Goal: Information Seeking & Learning: Learn about a topic

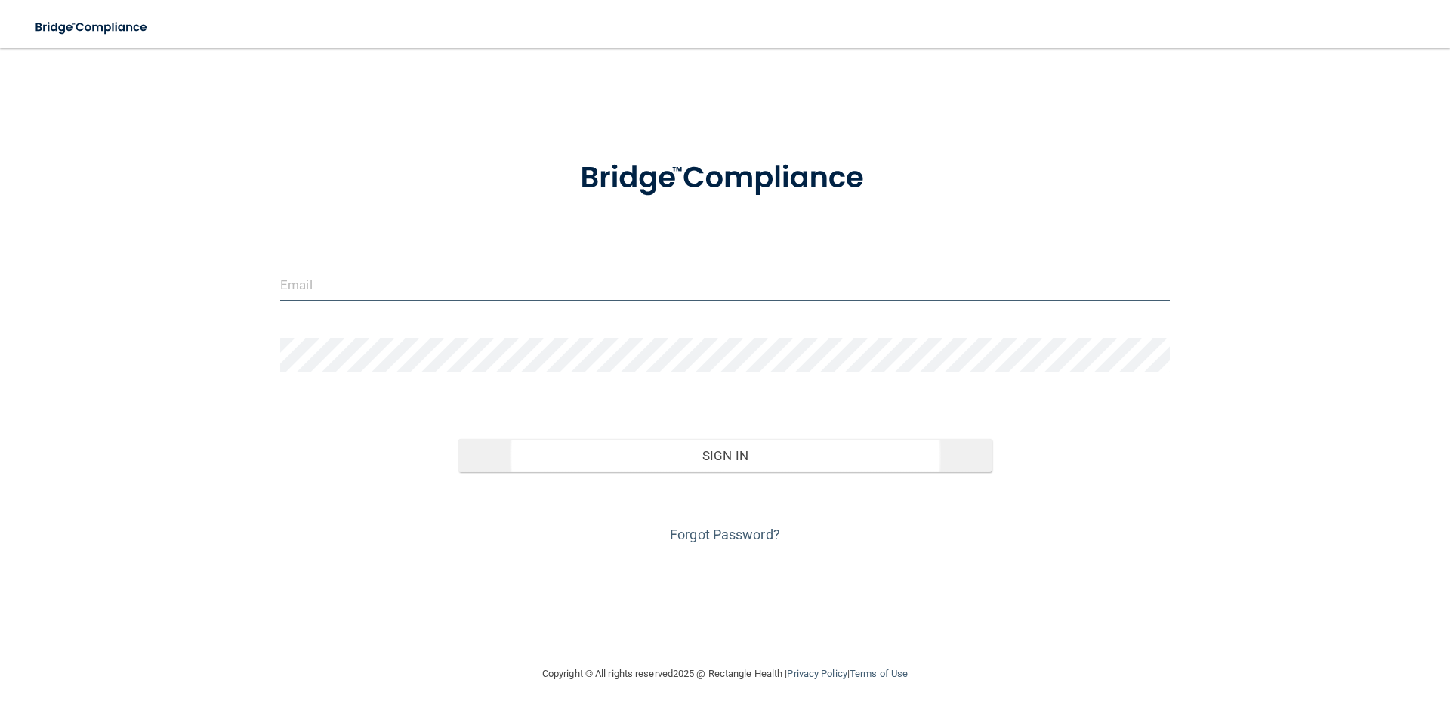
type input "[EMAIL_ADDRESS][DOMAIN_NAME]"
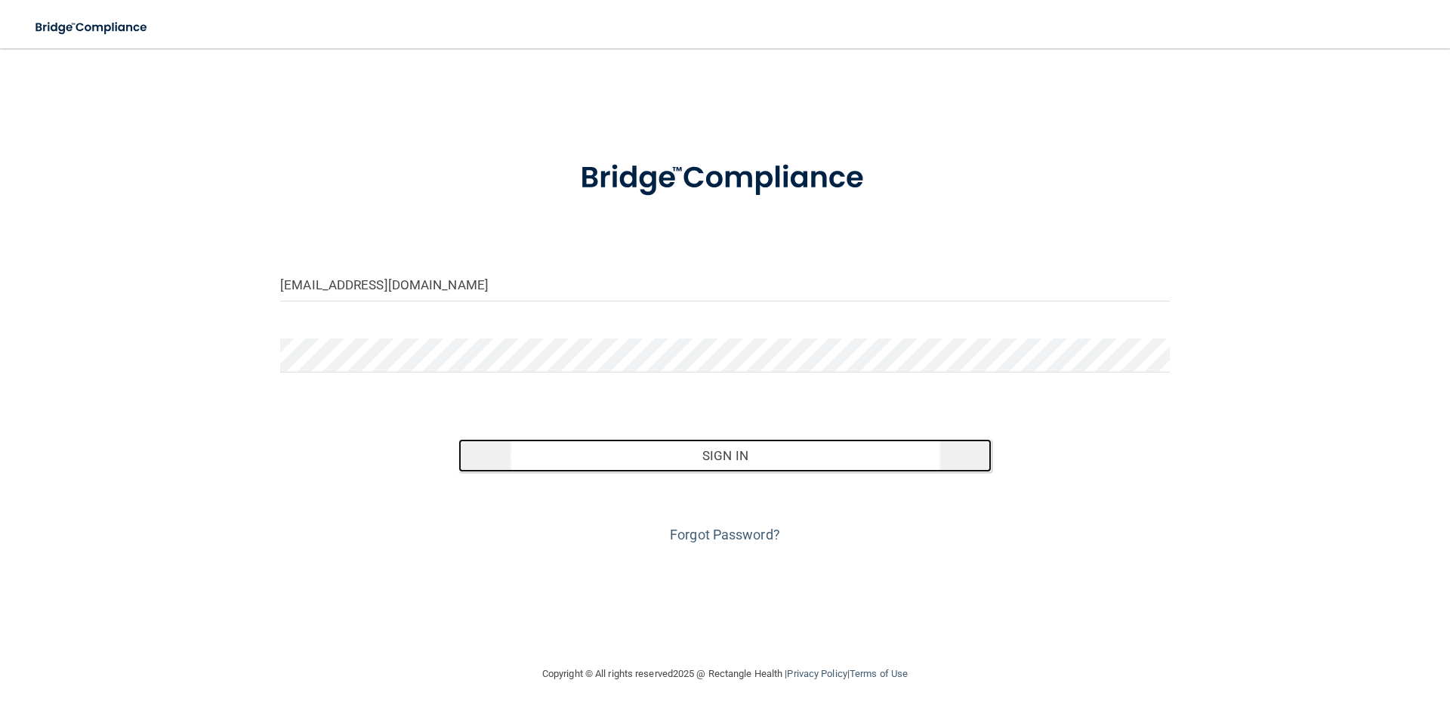
click at [761, 463] on button "Sign In" at bounding box center [726, 455] width 534 height 33
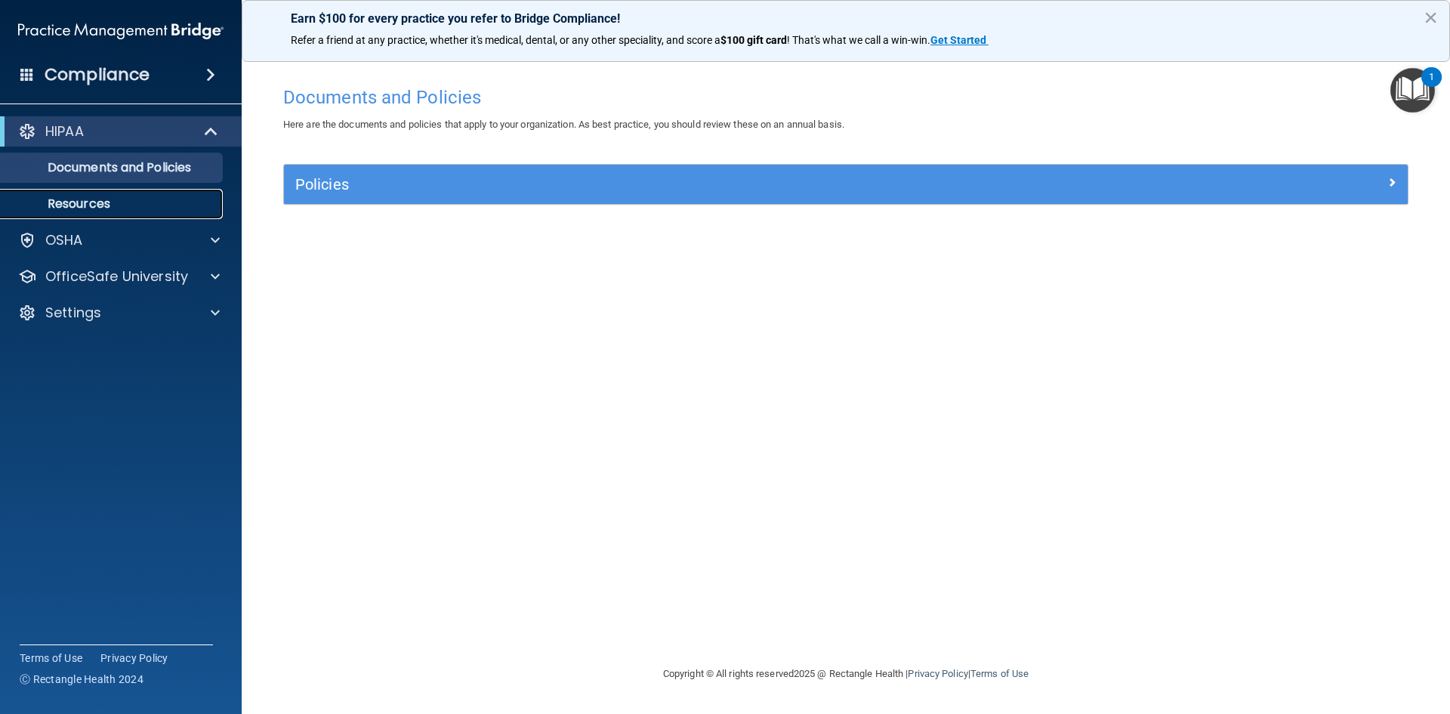
click at [122, 210] on p "Resources" at bounding box center [113, 203] width 206 height 15
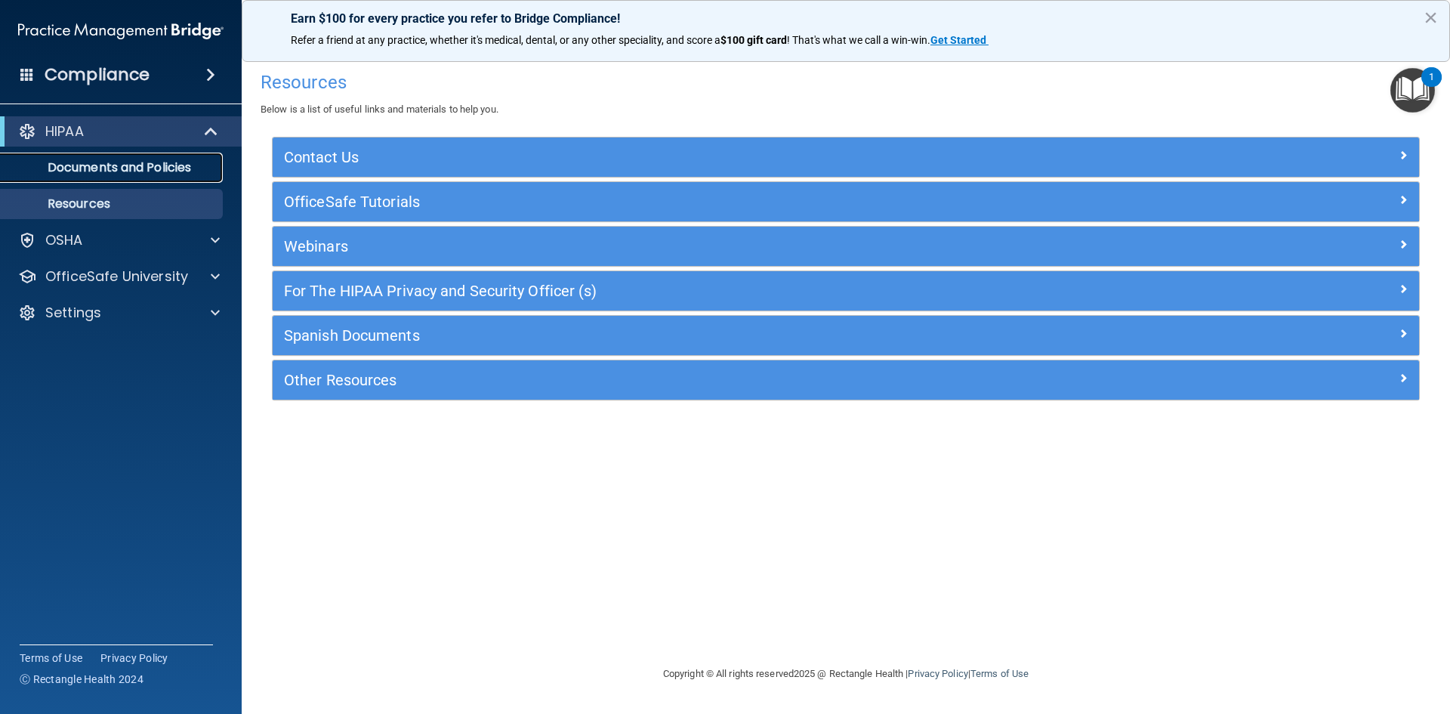
click at [124, 179] on link "Documents and Policies" at bounding box center [104, 168] width 238 height 30
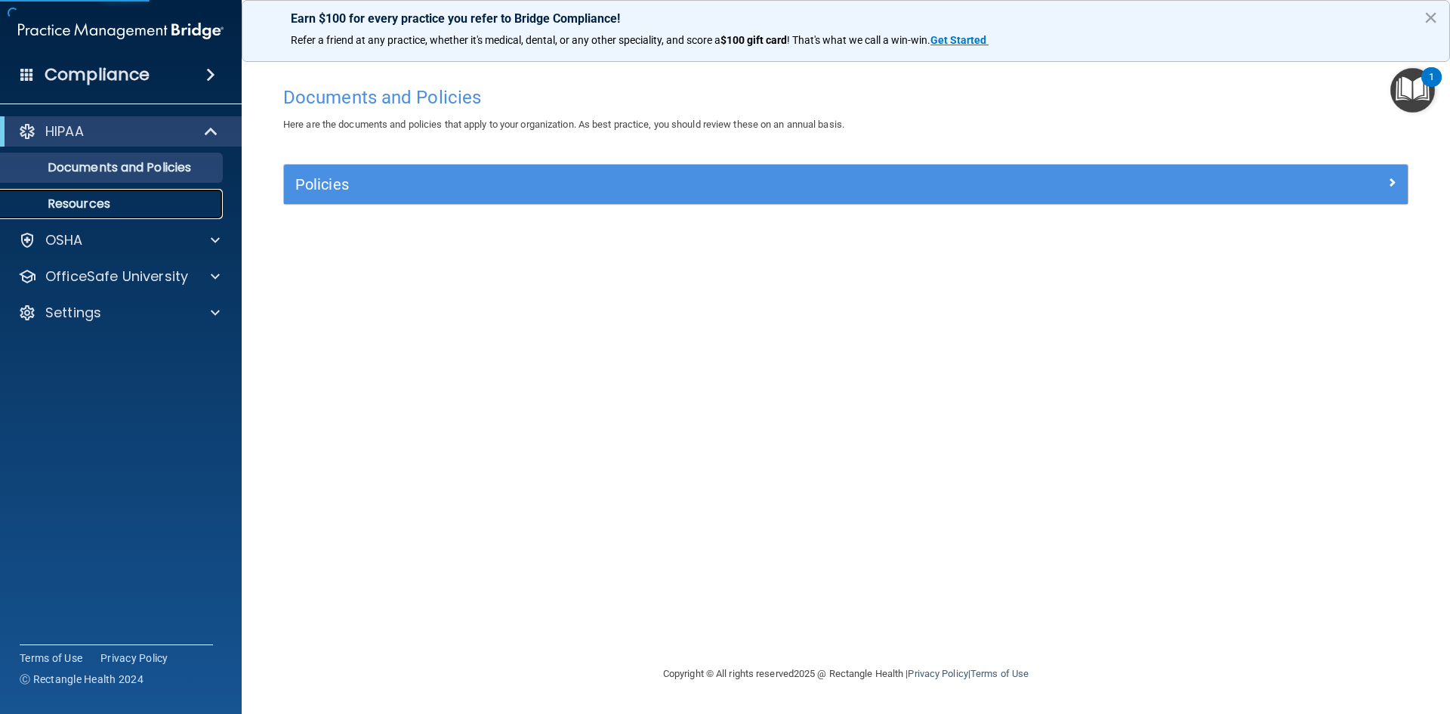
click at [114, 199] on p "Resources" at bounding box center [113, 203] width 206 height 15
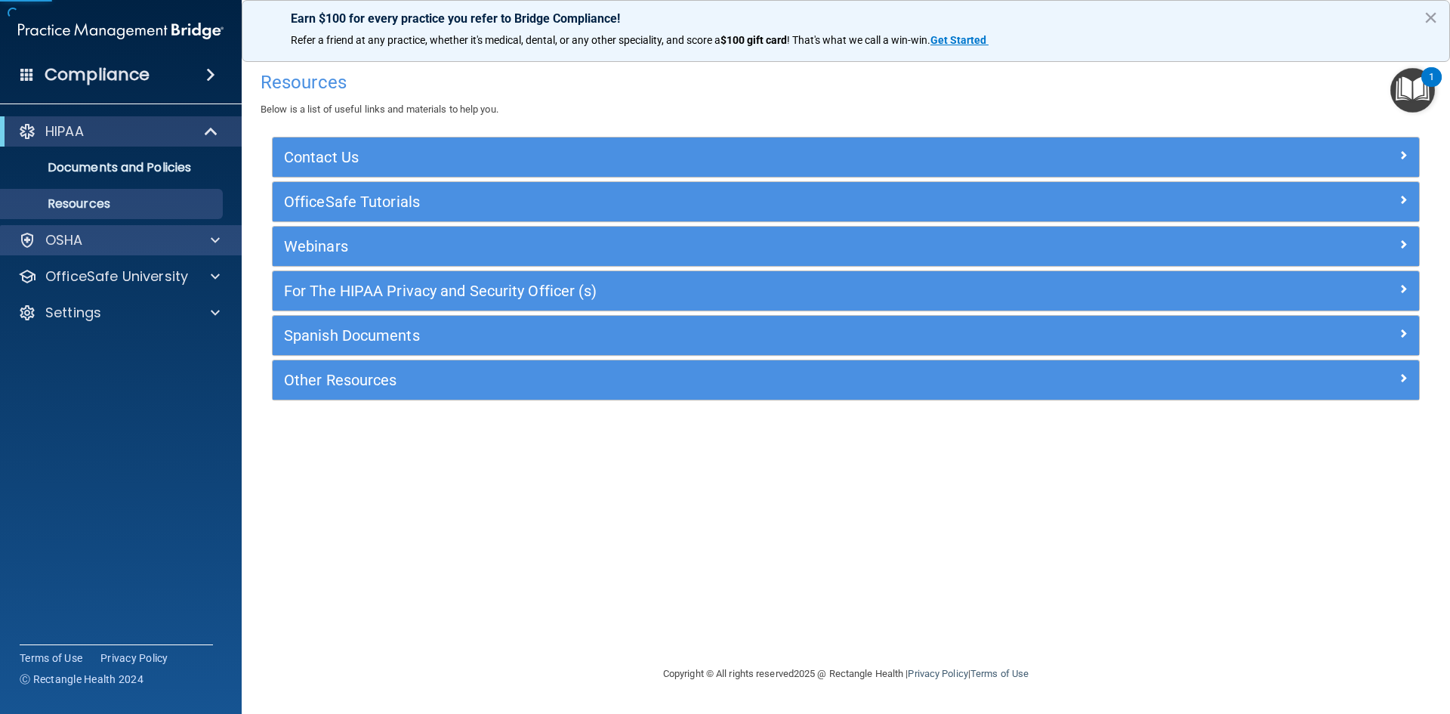
click at [110, 224] on div "HIPAA Documents and Policies Report an Incident Business Associates Emergency P…" at bounding box center [121, 225] width 242 height 230
click at [111, 230] on div "OSHA" at bounding box center [121, 240] width 242 height 30
click at [218, 129] on span at bounding box center [212, 131] width 13 height 18
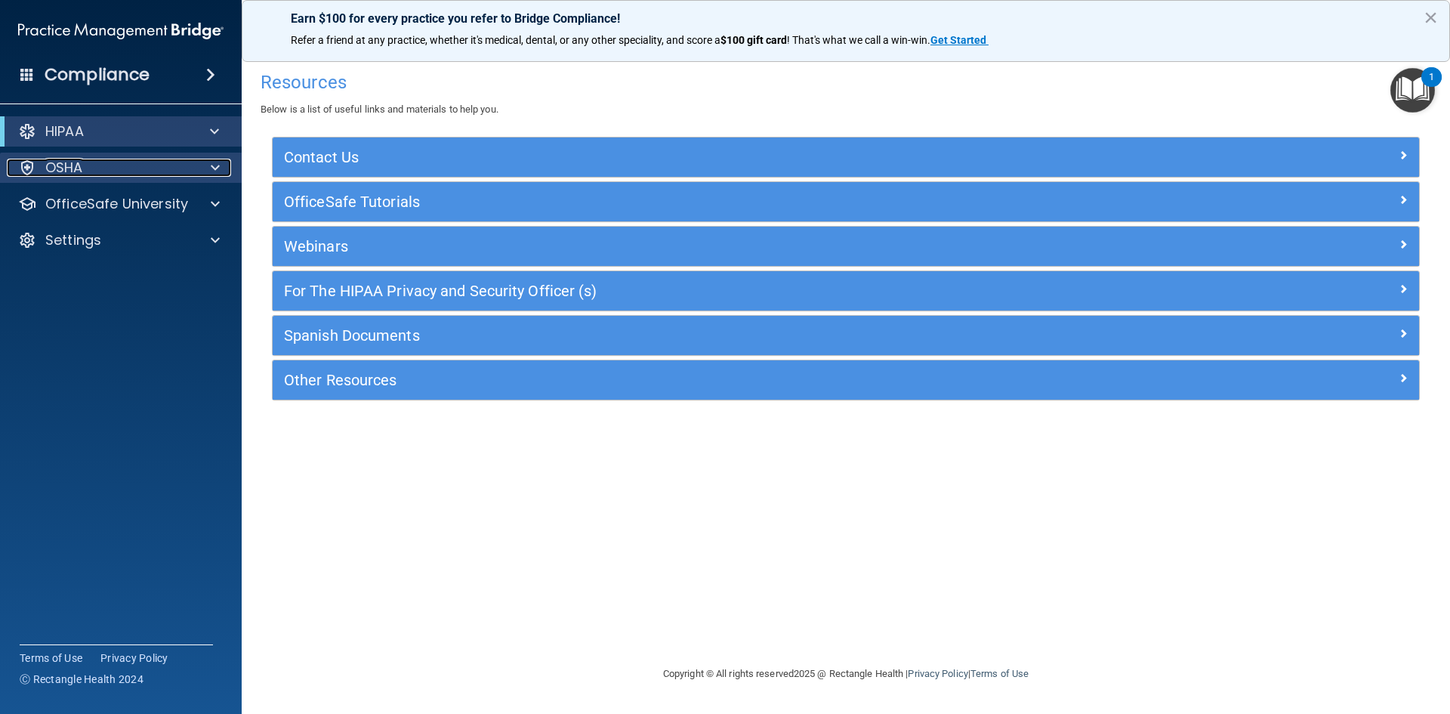
click at [100, 169] on div "OSHA" at bounding box center [100, 168] width 187 height 18
click at [215, 168] on span at bounding box center [215, 168] width 9 height 18
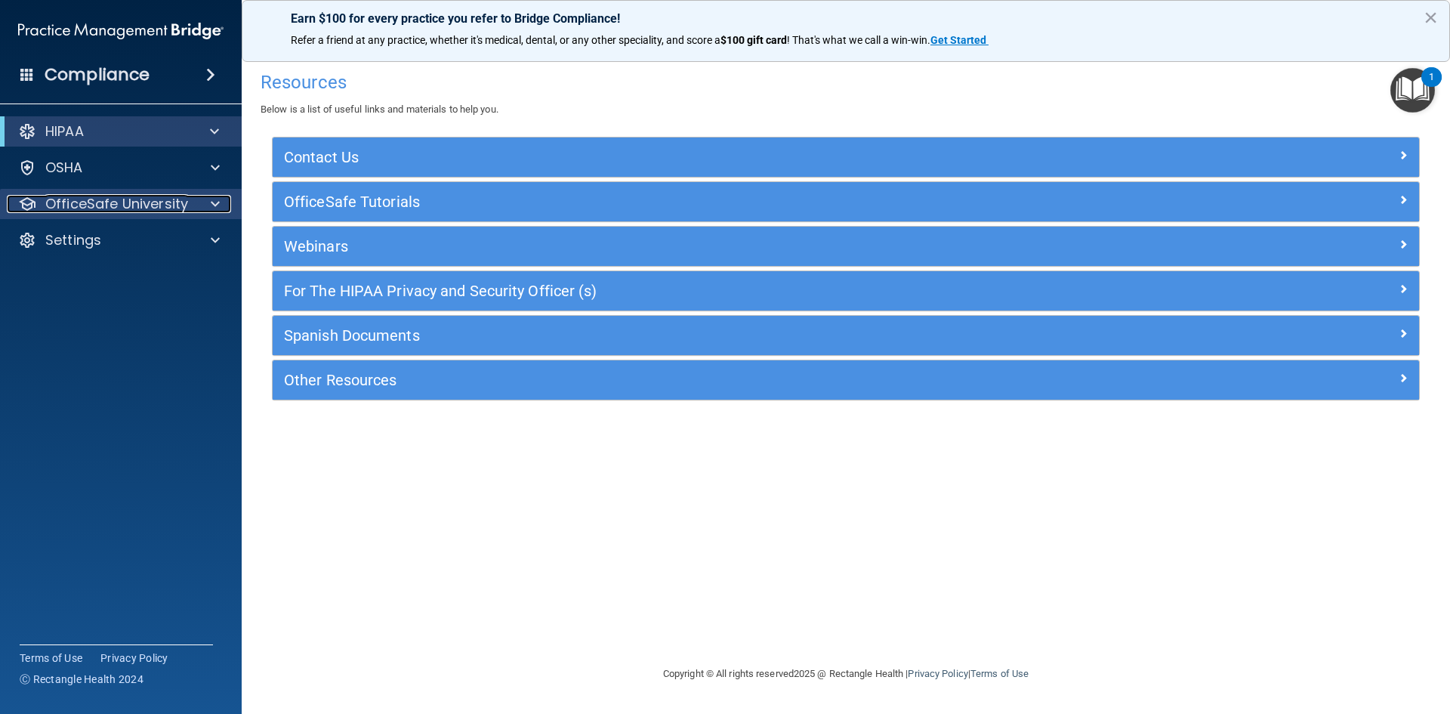
click at [171, 207] on p "OfficeSafe University" at bounding box center [116, 204] width 143 height 18
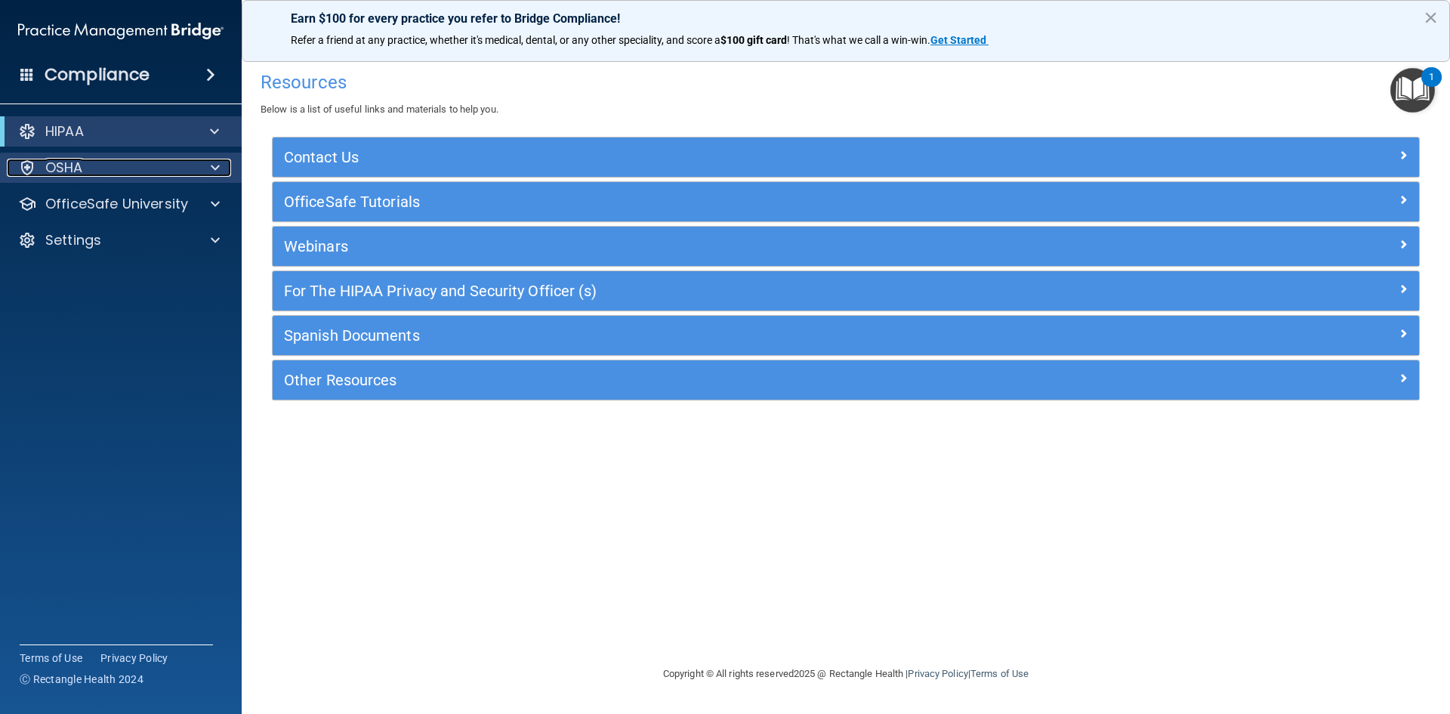
click at [196, 171] on div at bounding box center [213, 168] width 38 height 18
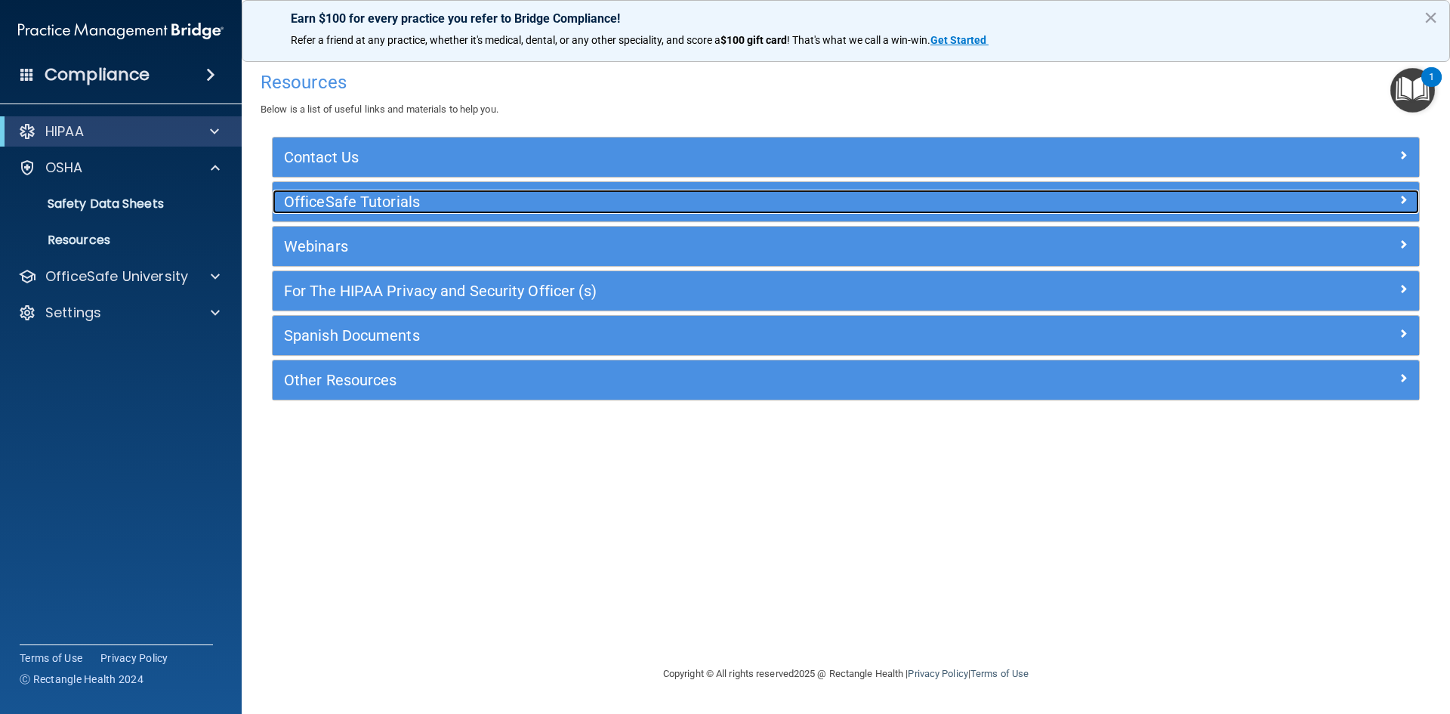
click at [420, 198] on h5 "OfficeSafe Tutorials" at bounding box center [703, 201] width 838 height 17
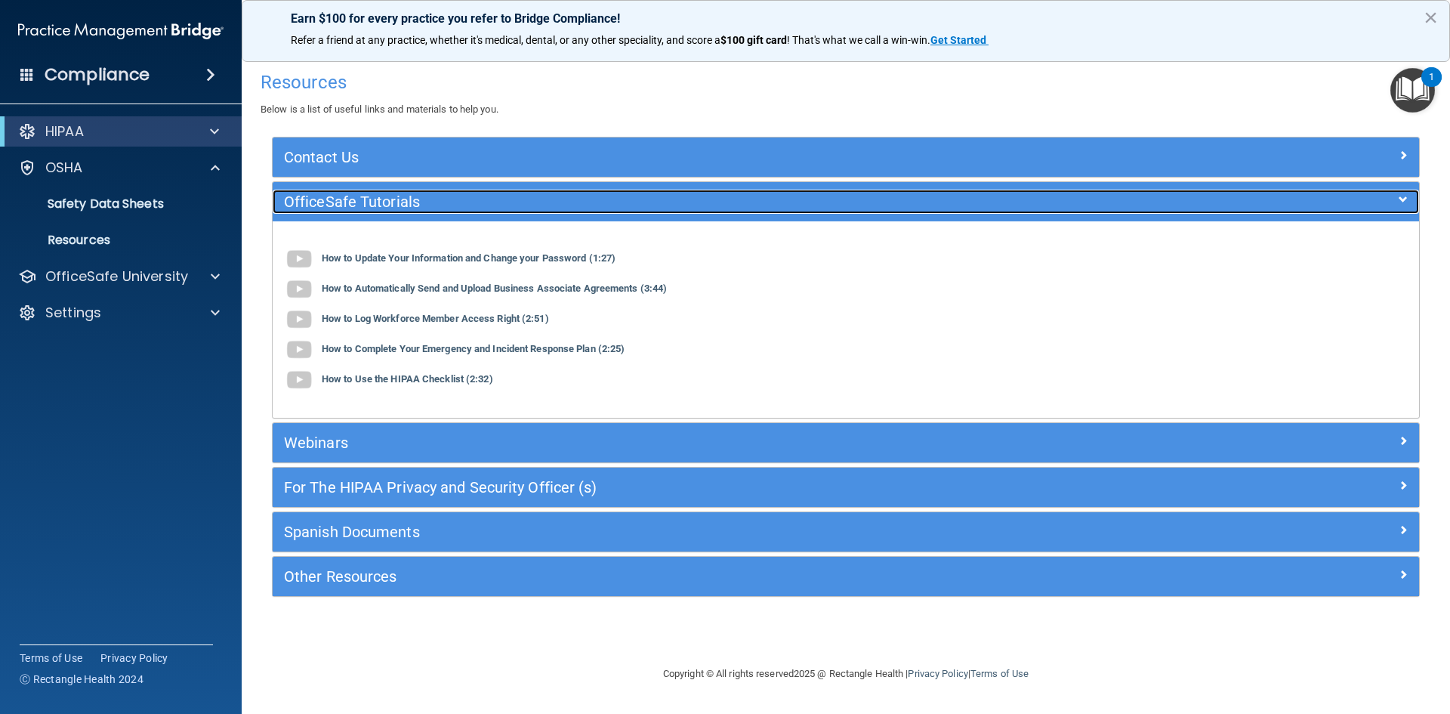
click at [580, 212] on div "OfficeSafe Tutorials" at bounding box center [703, 202] width 860 height 24
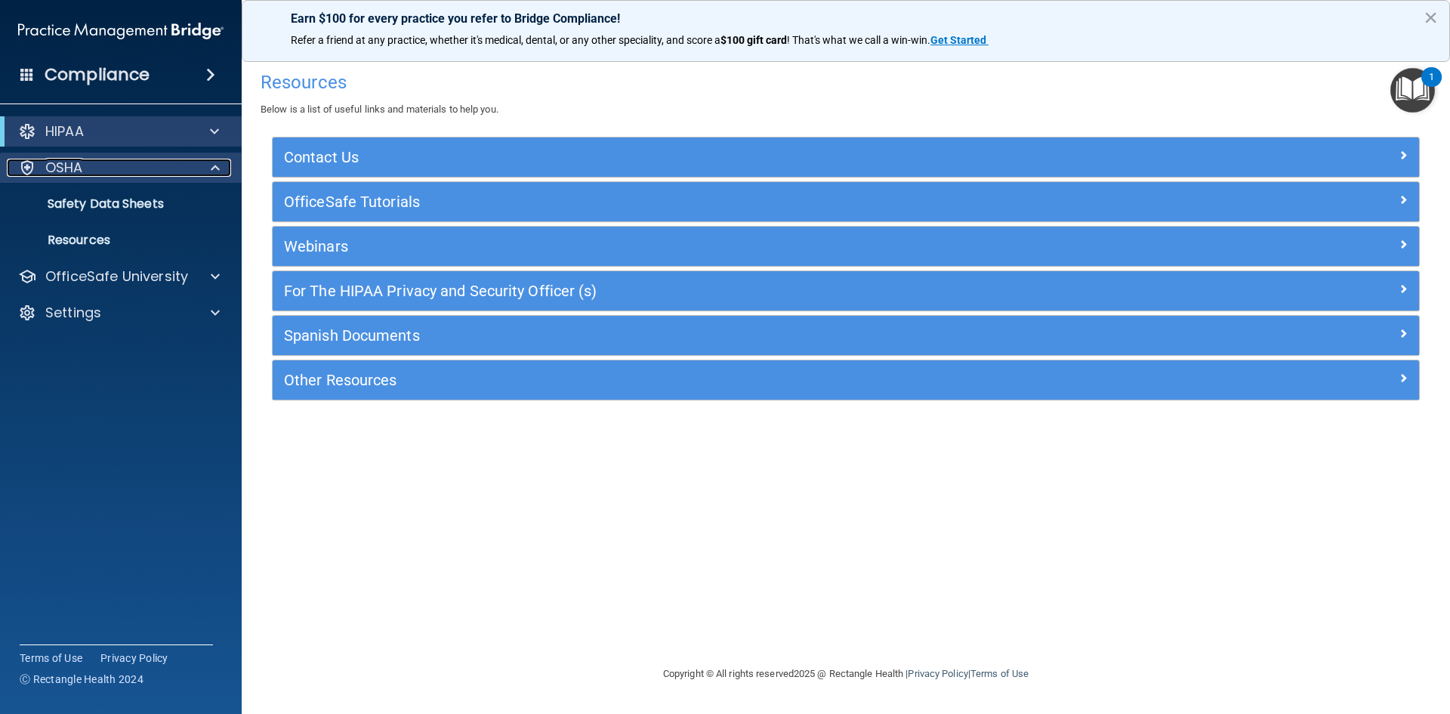
click at [205, 162] on div at bounding box center [213, 168] width 38 height 18
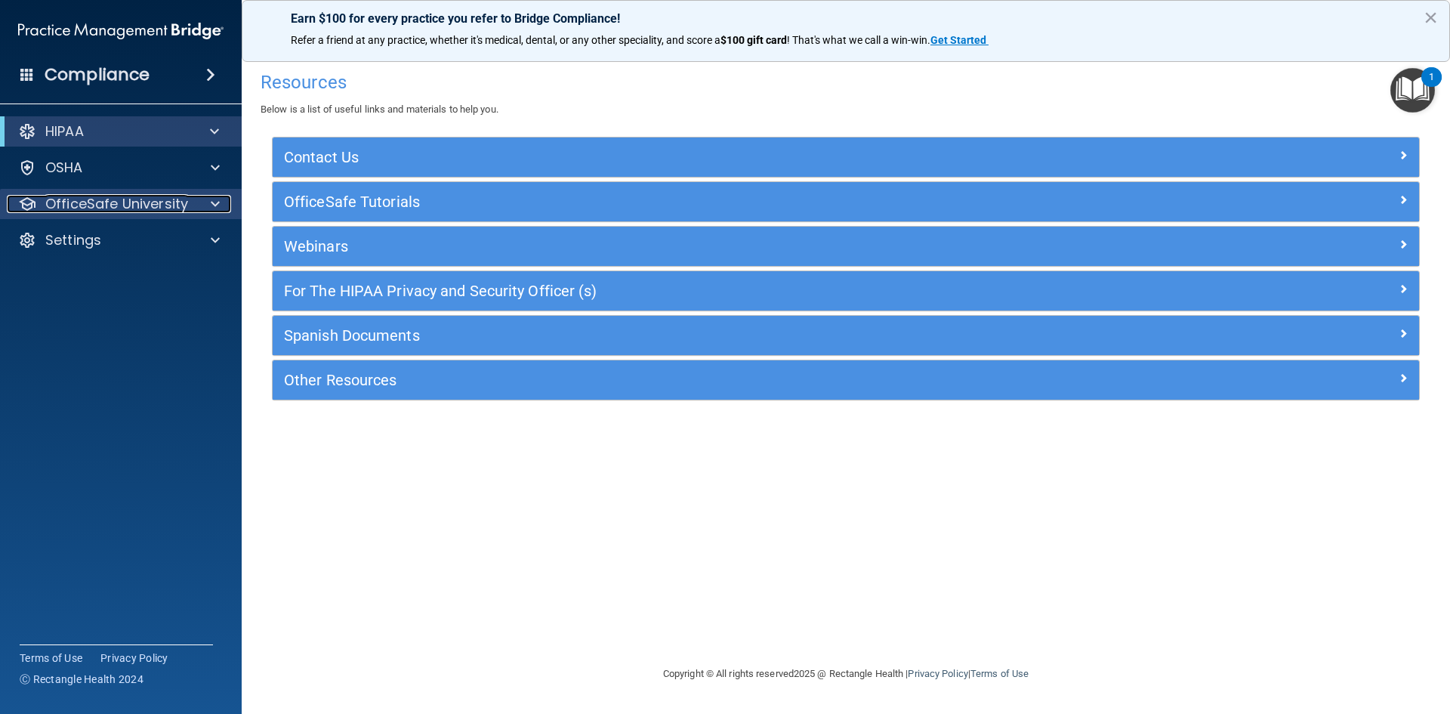
click at [184, 206] on p "OfficeSafe University" at bounding box center [116, 204] width 143 height 18
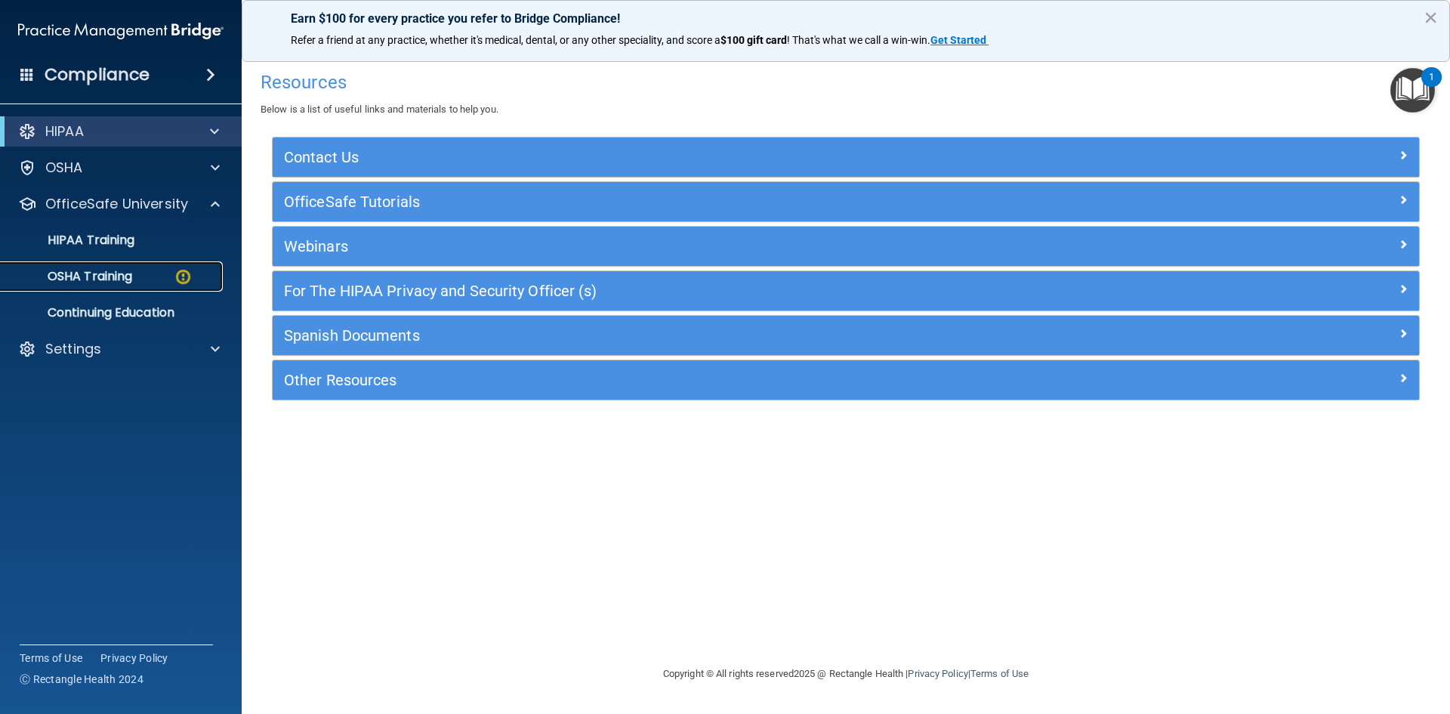
click at [116, 278] on p "OSHA Training" at bounding box center [71, 276] width 122 height 15
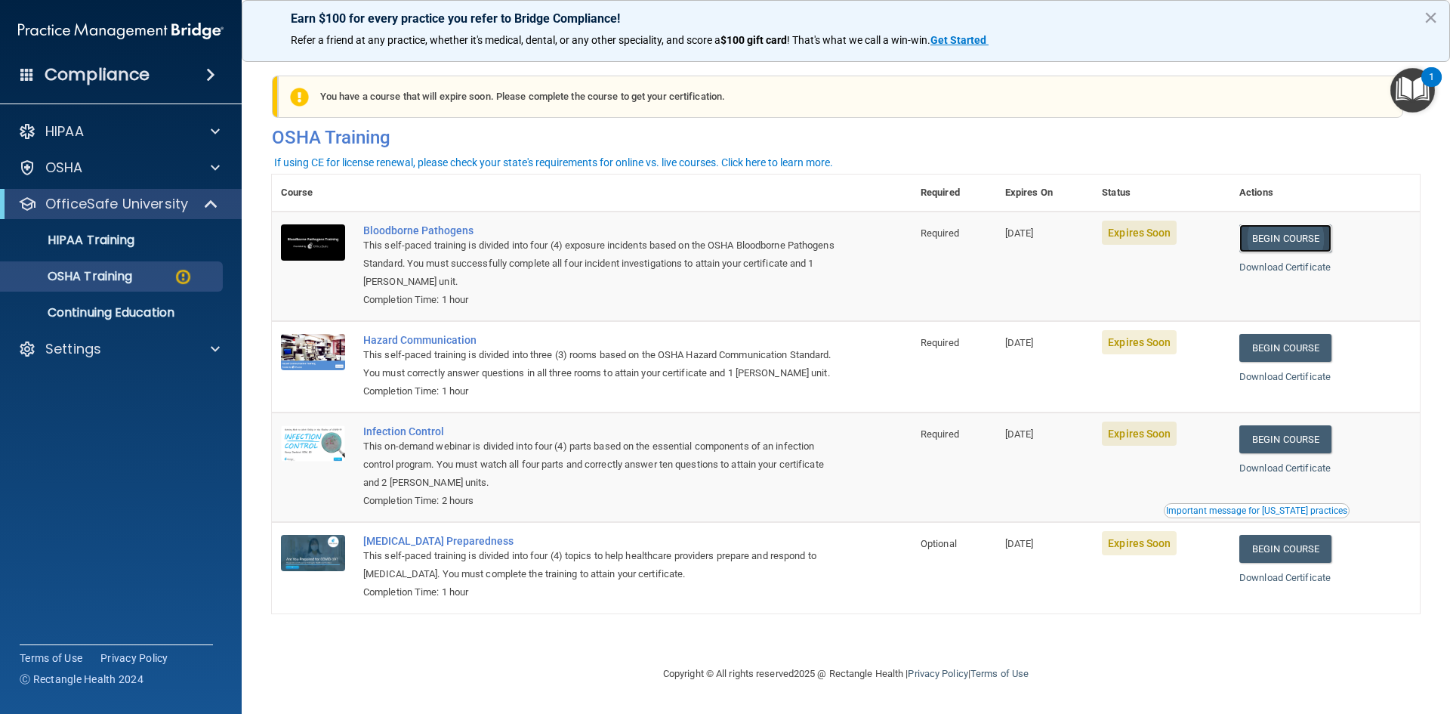
click at [1308, 231] on link "Begin Course" at bounding box center [1286, 238] width 92 height 28
